Goal: Task Accomplishment & Management: Use online tool/utility

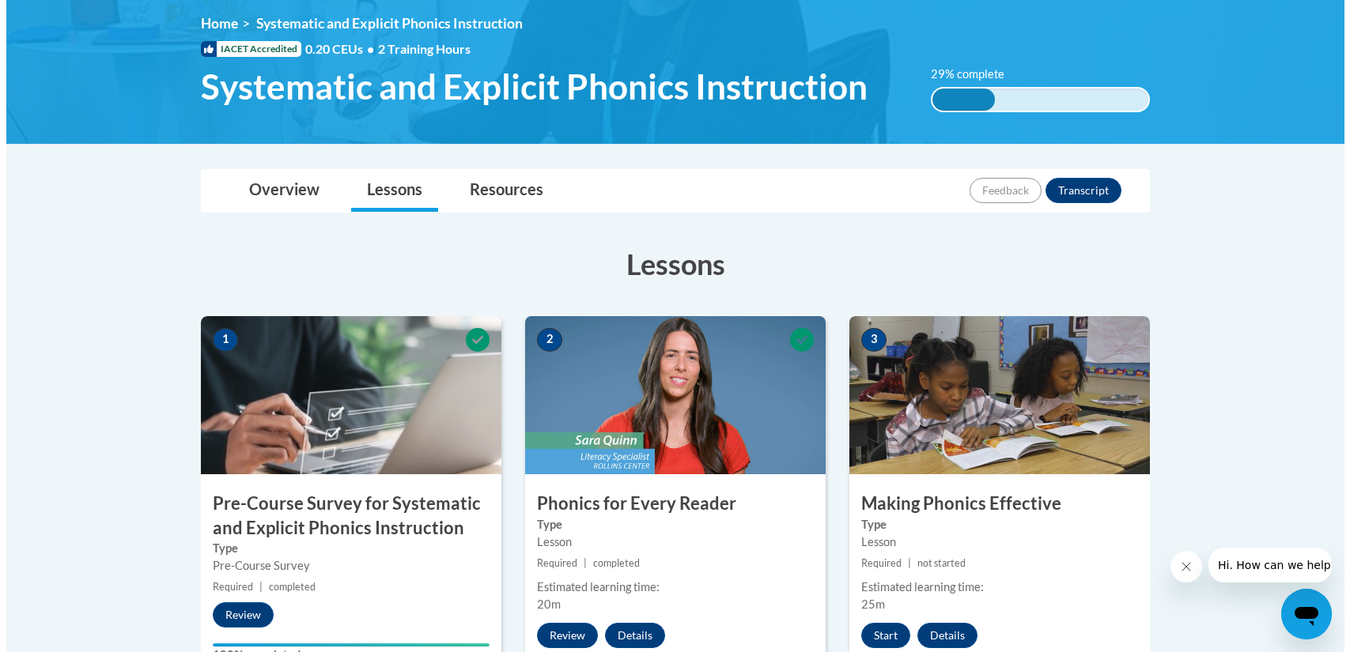
scroll to position [225, 0]
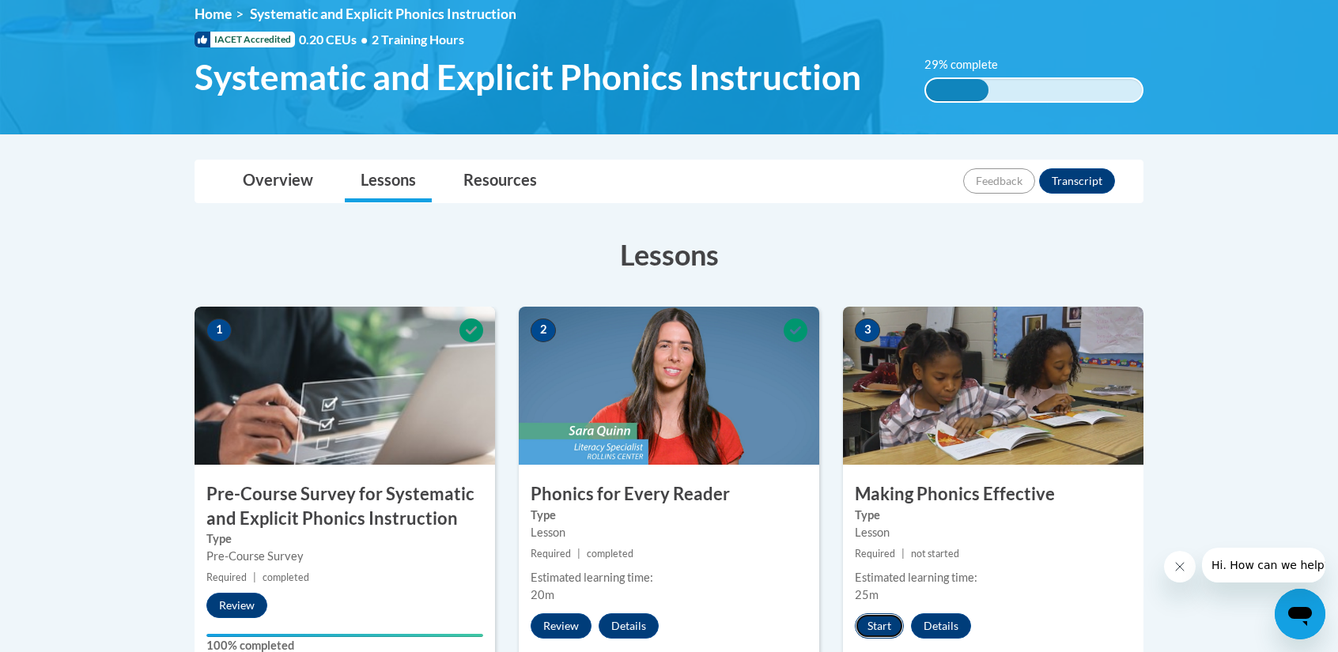
click at [864, 626] on button "Start" at bounding box center [879, 626] width 49 height 25
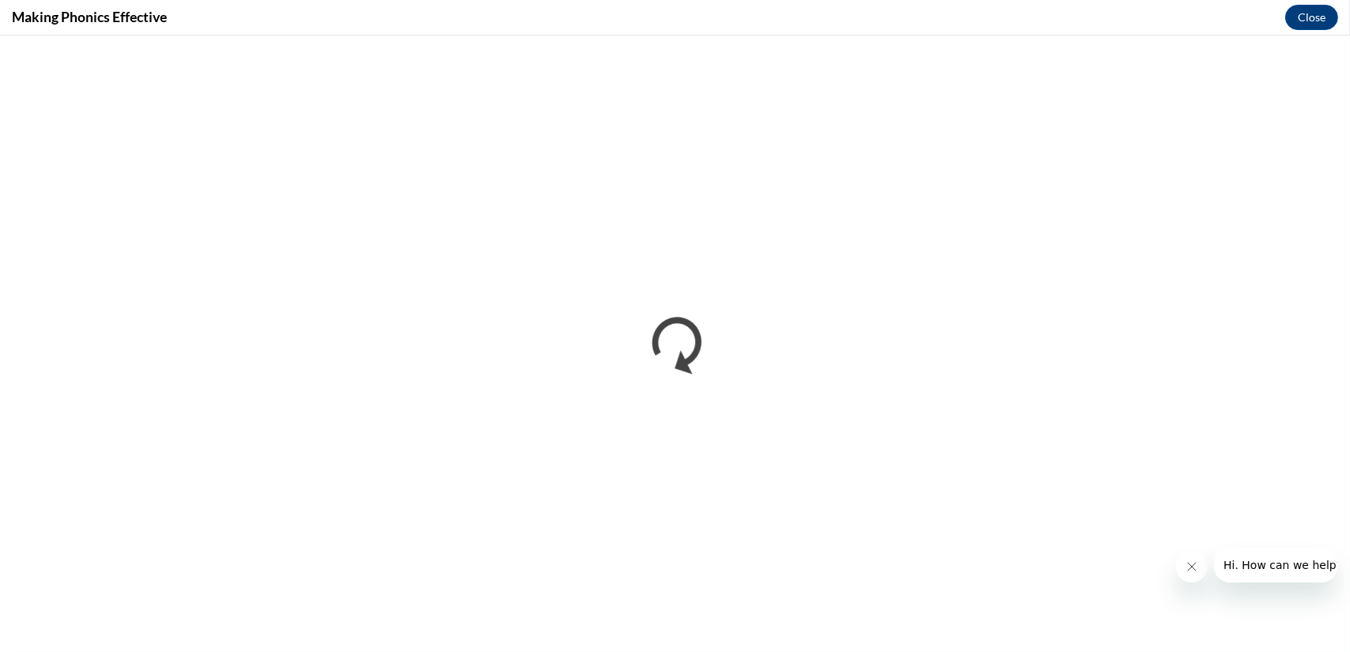
scroll to position [0, 0]
